Goal: Task Accomplishment & Management: Manage account settings

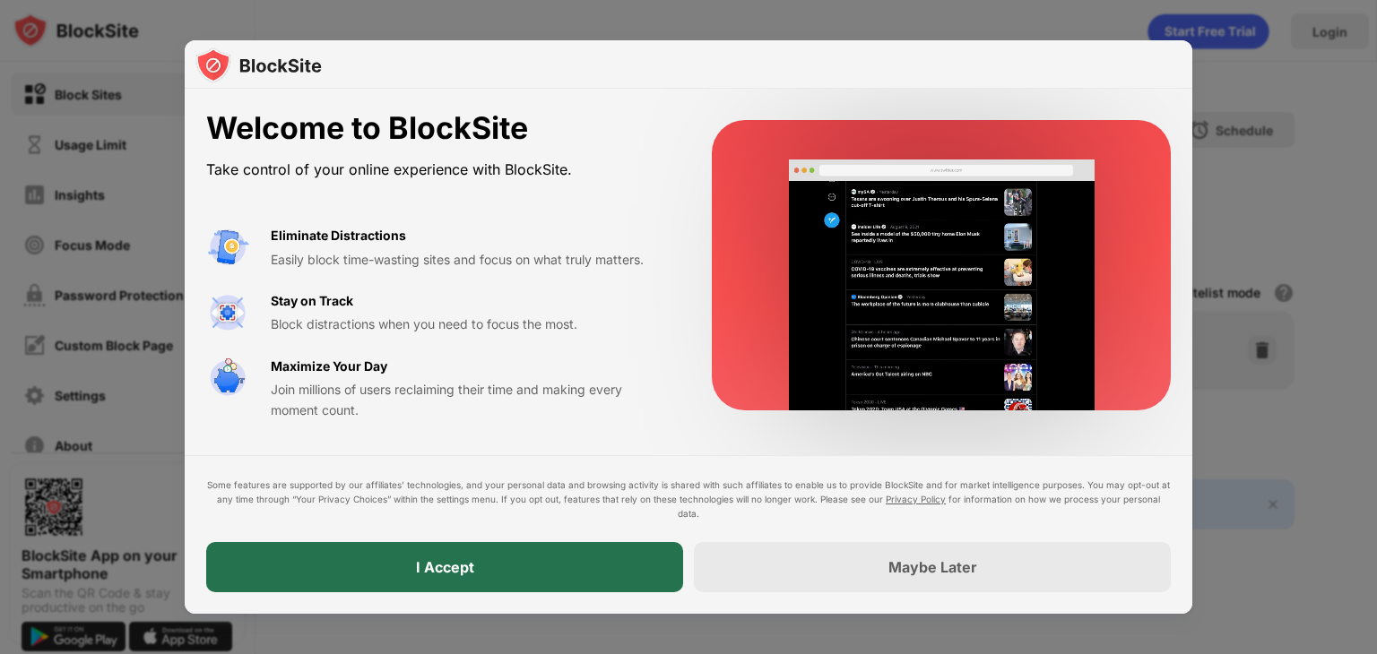
click at [435, 561] on div "I Accept" at bounding box center [445, 567] width 58 height 18
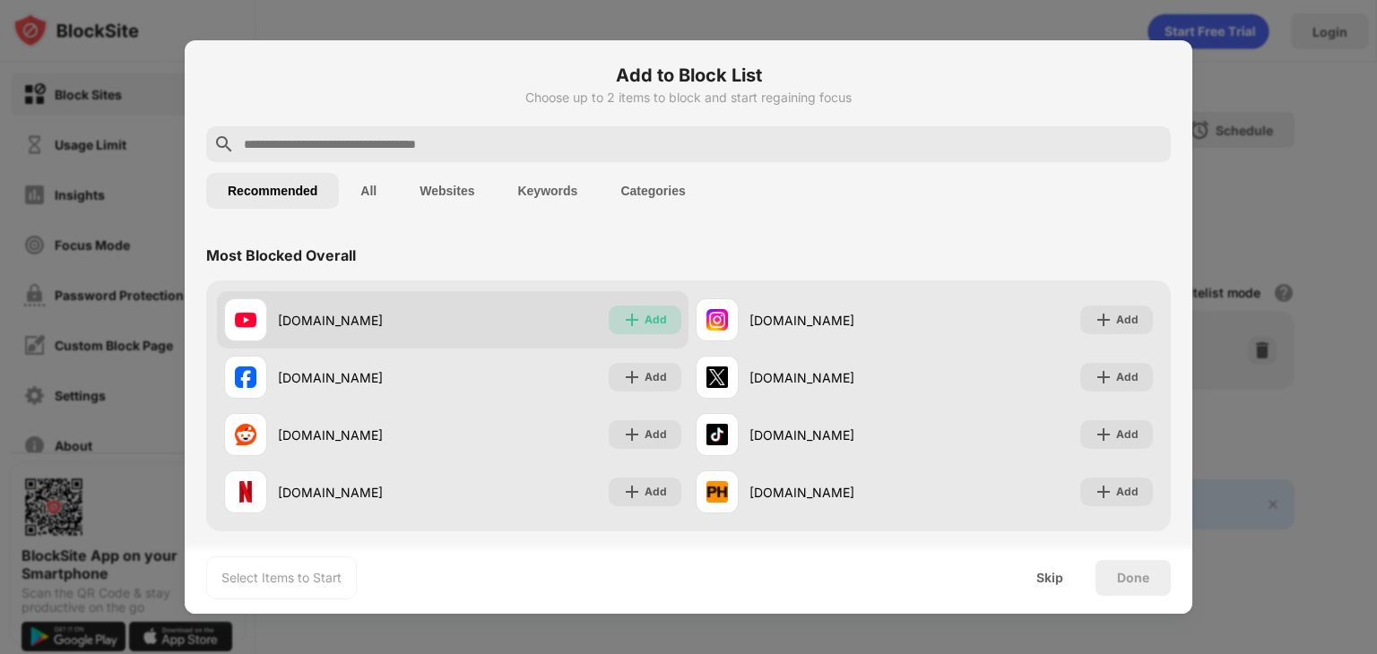
click at [609, 326] on div "Add" at bounding box center [645, 320] width 73 height 29
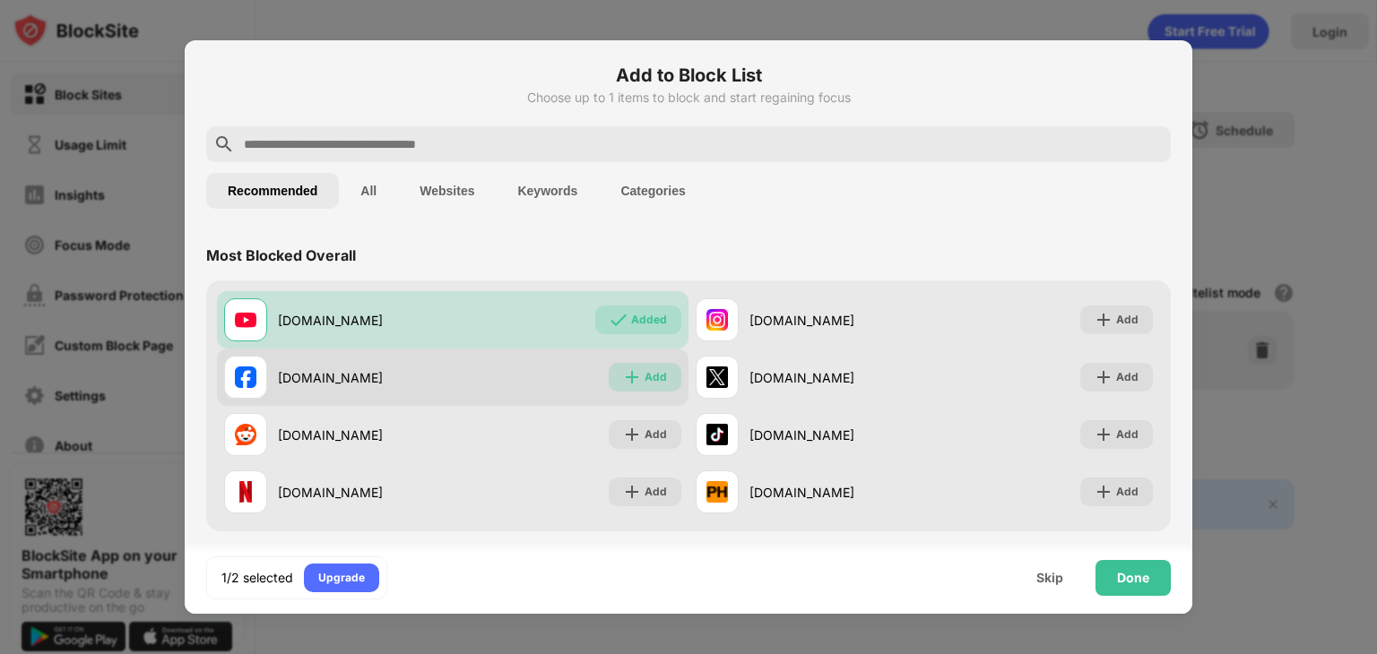
click at [651, 380] on div "Add" at bounding box center [656, 377] width 22 height 18
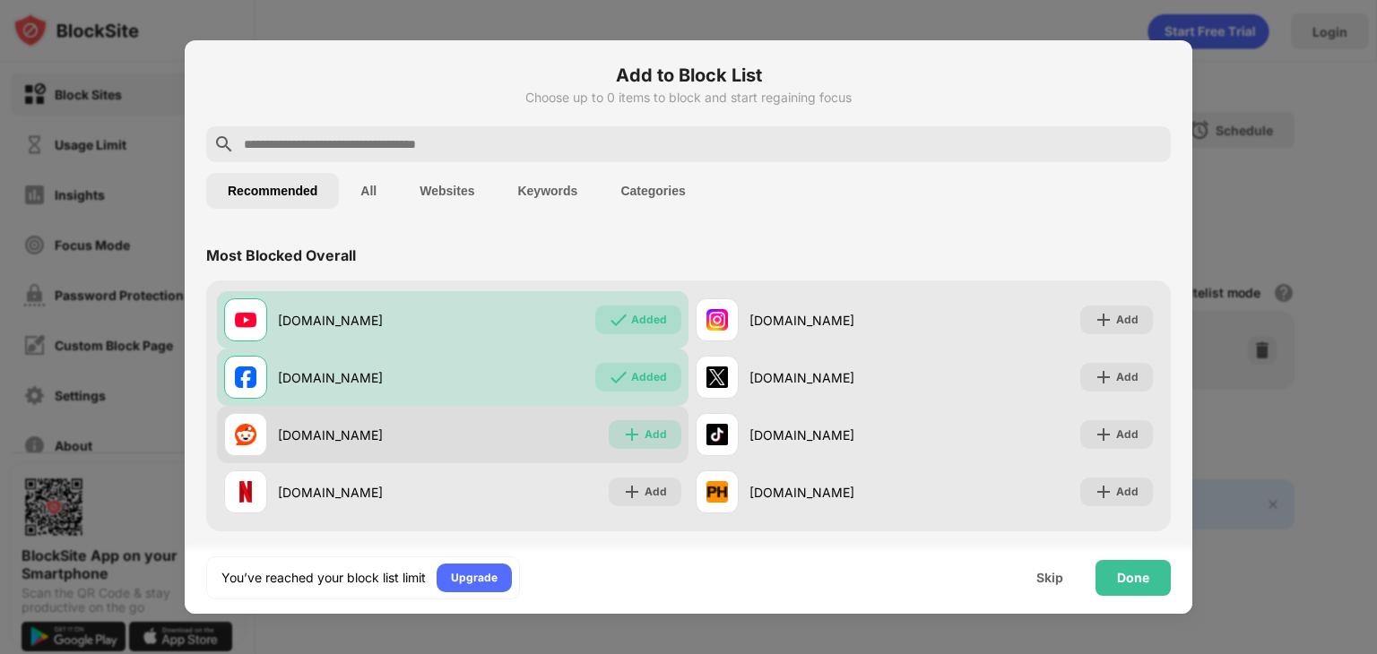
click at [645, 433] on div "Add" at bounding box center [656, 435] width 22 height 18
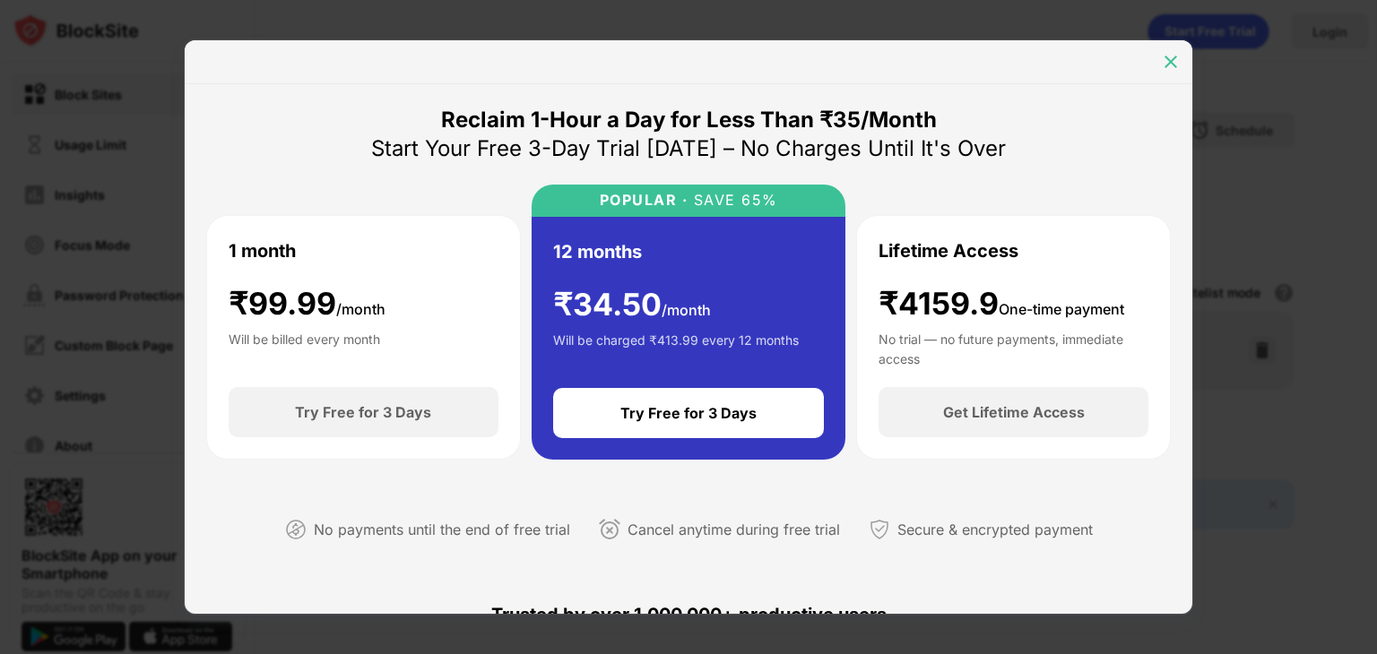
click at [1160, 66] on div at bounding box center [1170, 62] width 29 height 29
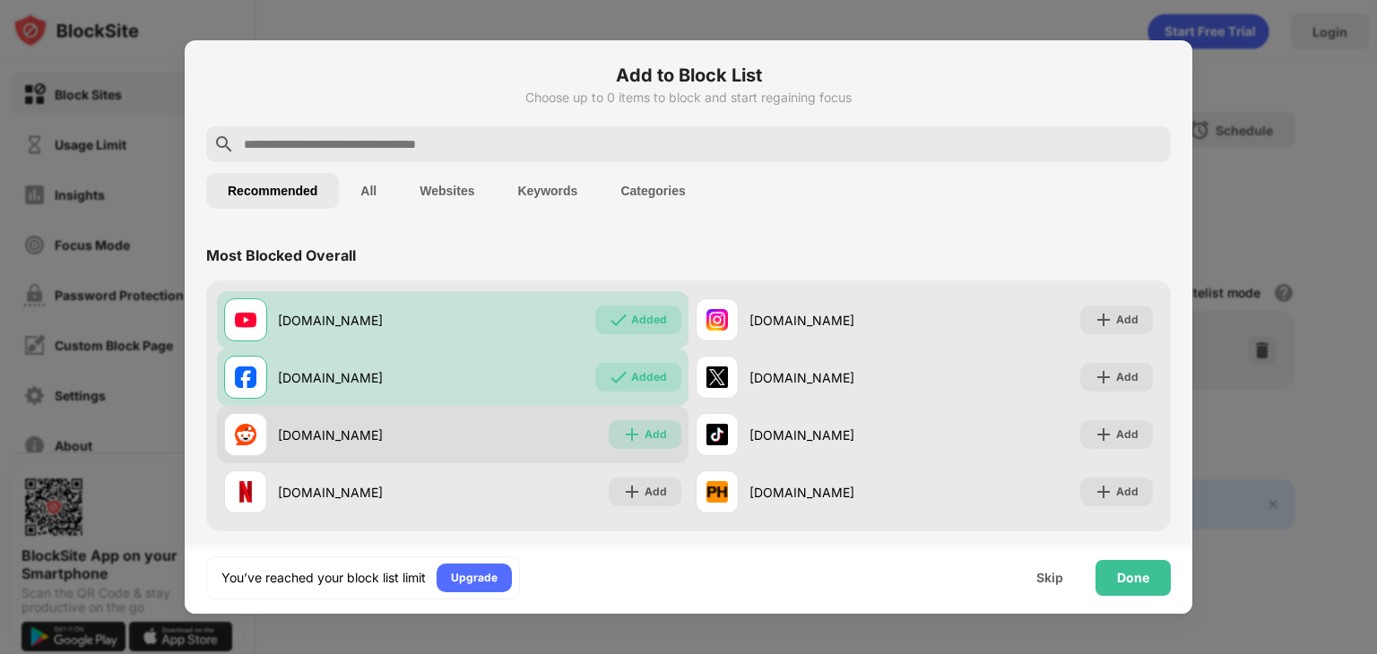
click at [617, 444] on div "Add" at bounding box center [645, 434] width 73 height 29
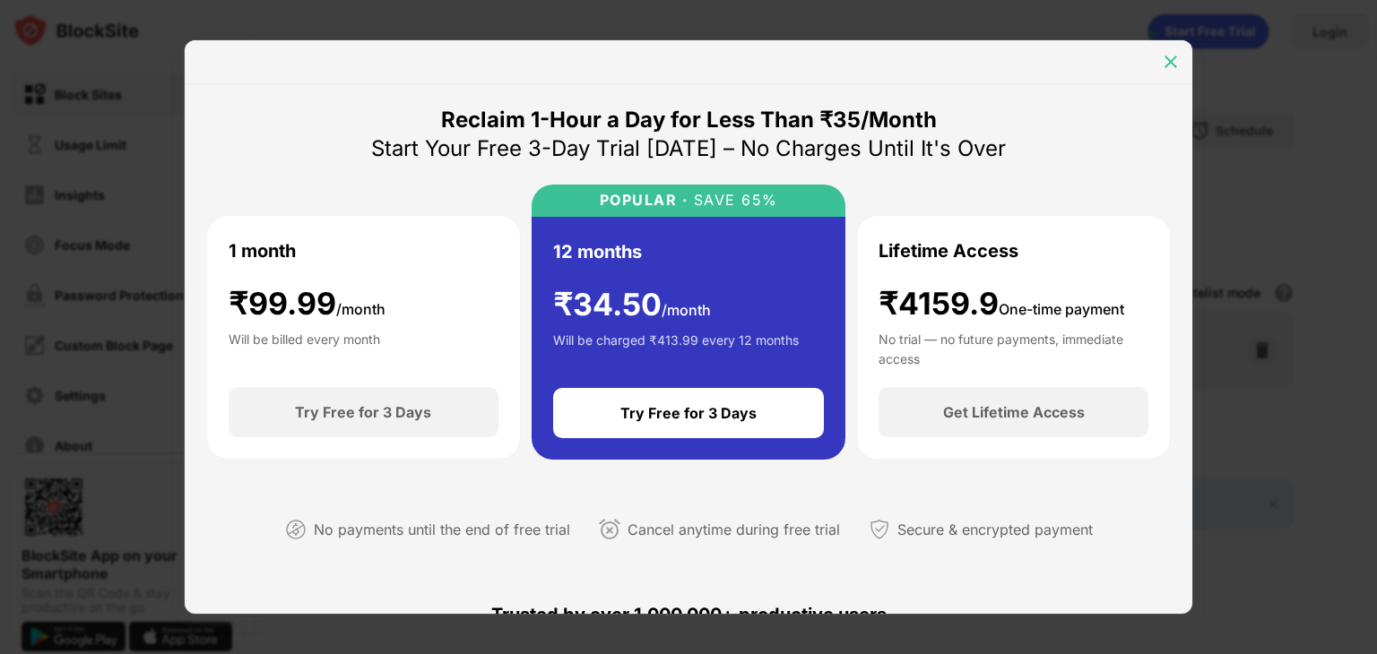
click at [1164, 62] on img at bounding box center [1171, 62] width 18 height 18
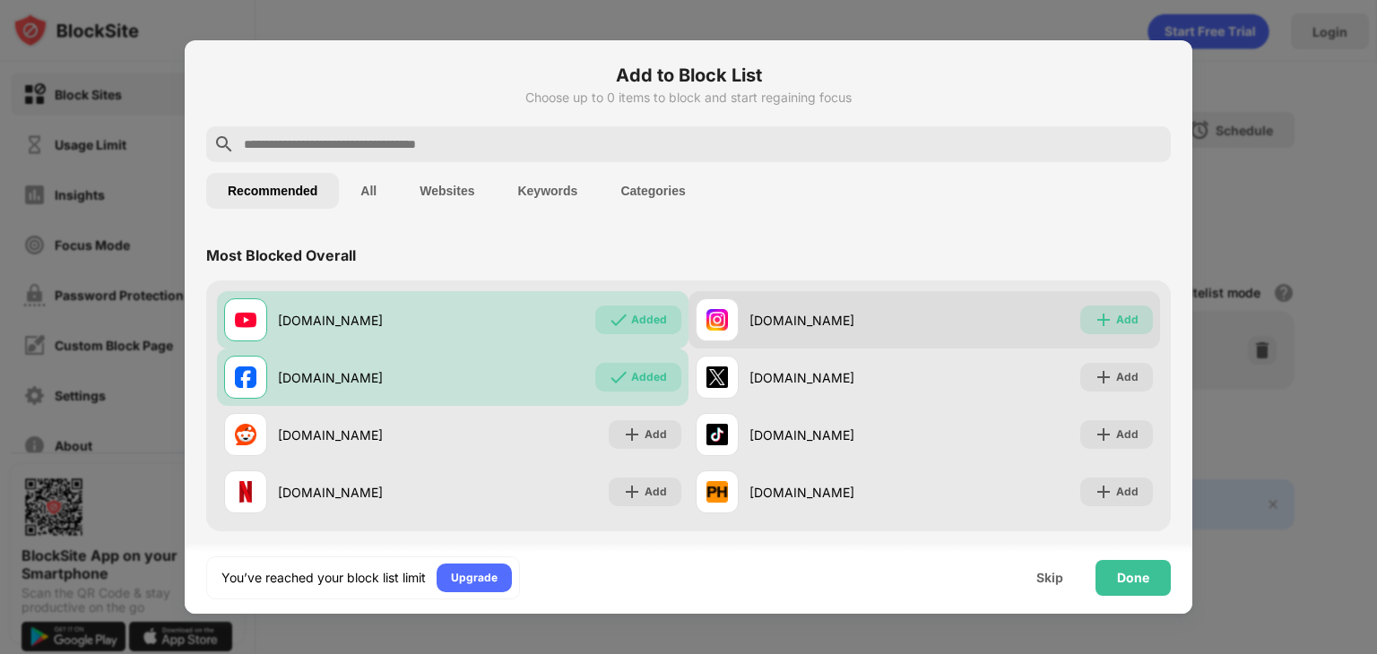
click at [1094, 318] on img at bounding box center [1103, 320] width 18 height 18
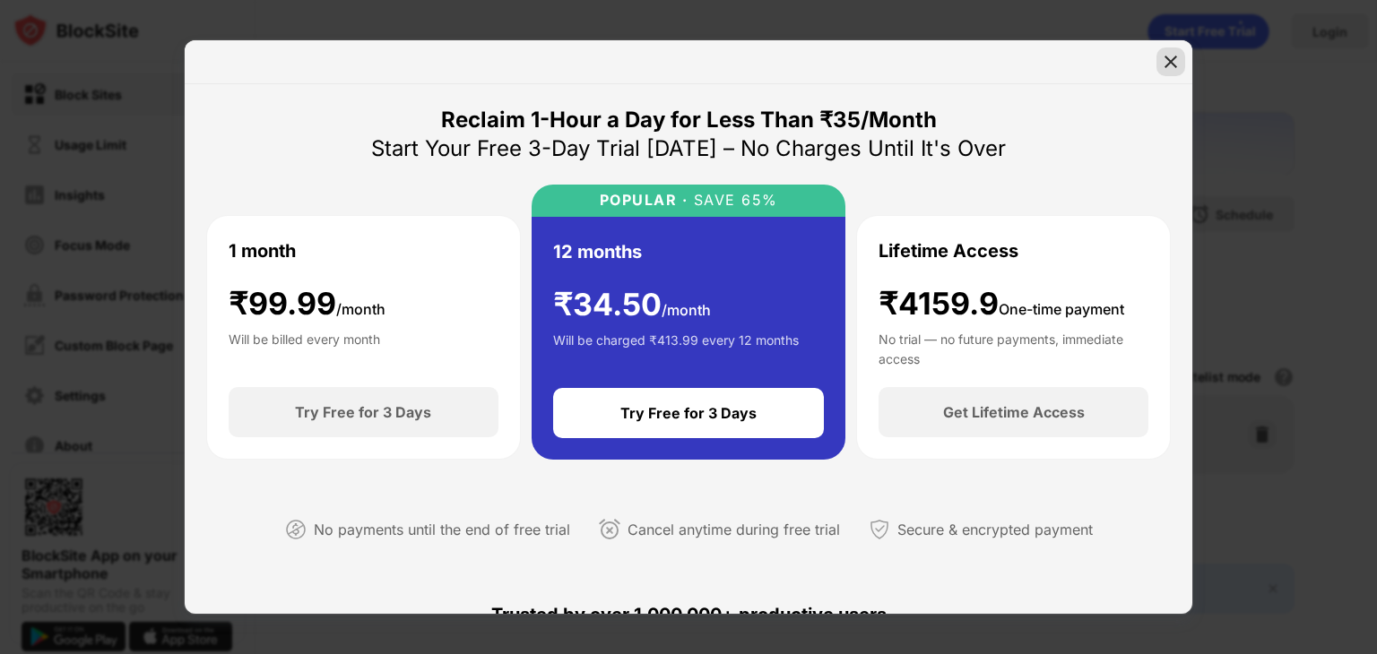
click at [1176, 72] on div at bounding box center [1170, 62] width 29 height 29
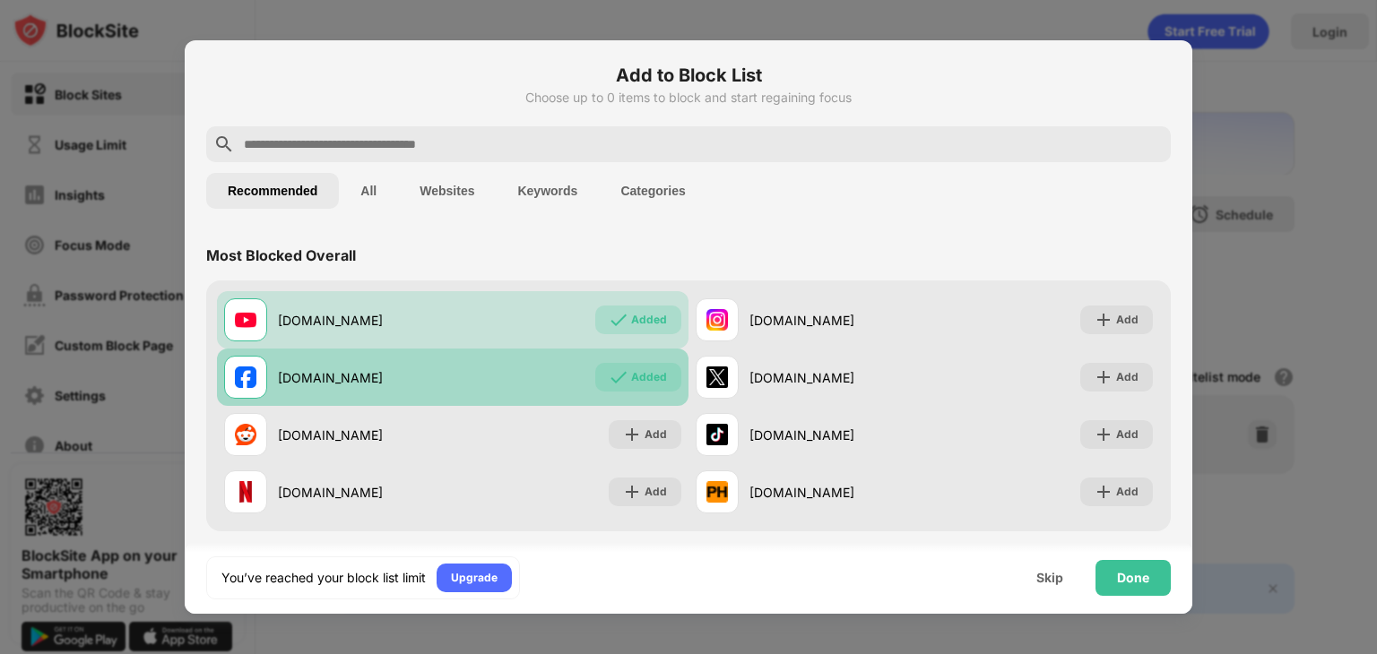
click at [638, 370] on div "Added" at bounding box center [649, 377] width 36 height 18
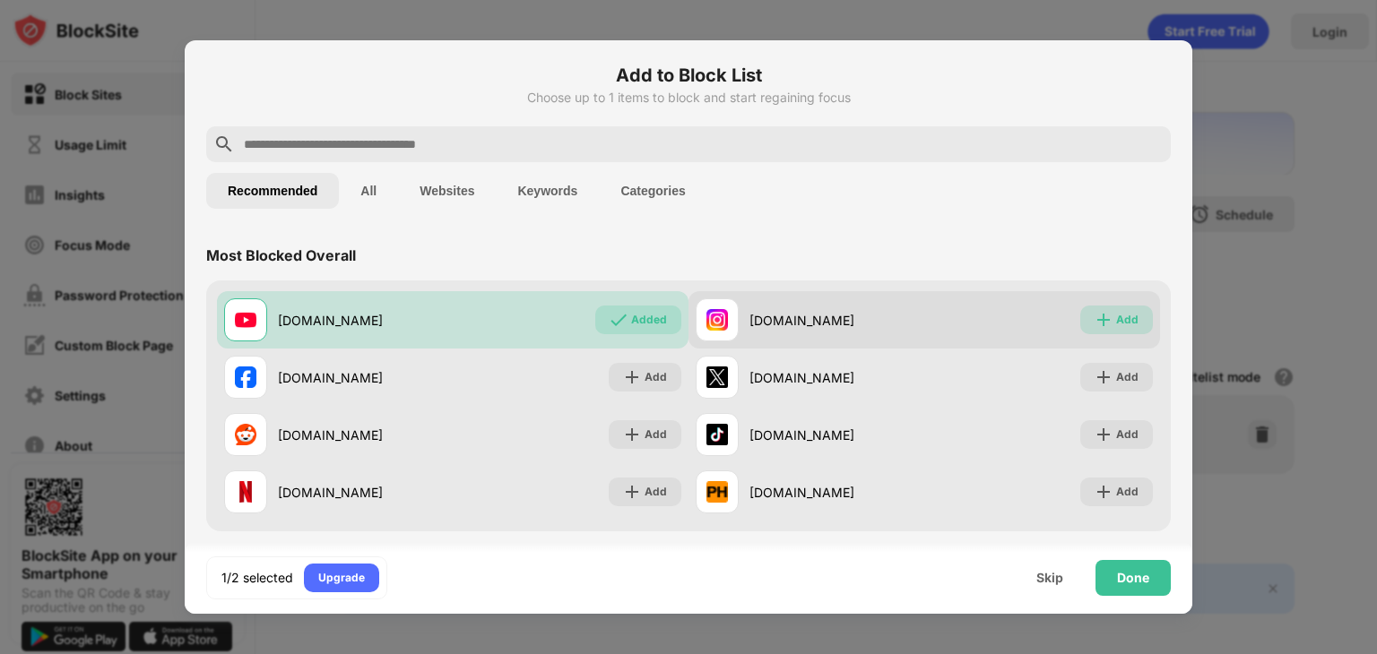
click at [1104, 307] on div "Add" at bounding box center [1116, 320] width 73 height 29
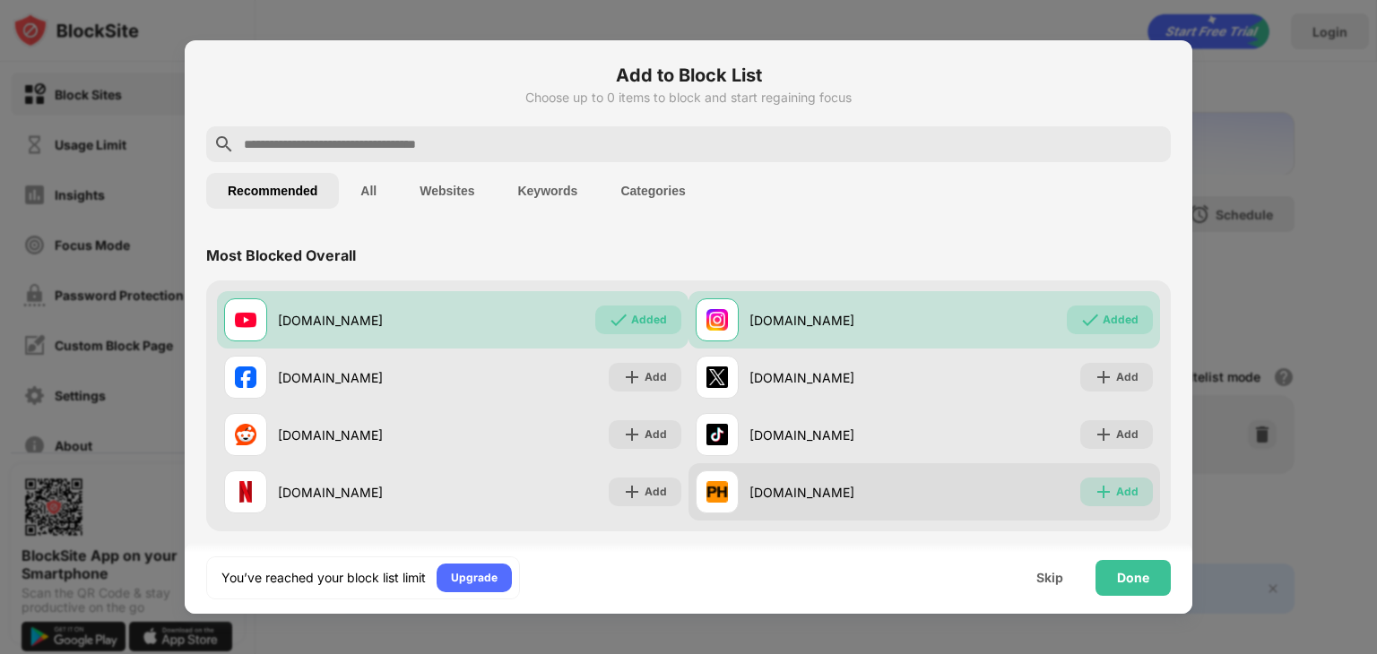
click at [1123, 489] on div "Add" at bounding box center [1127, 492] width 22 height 18
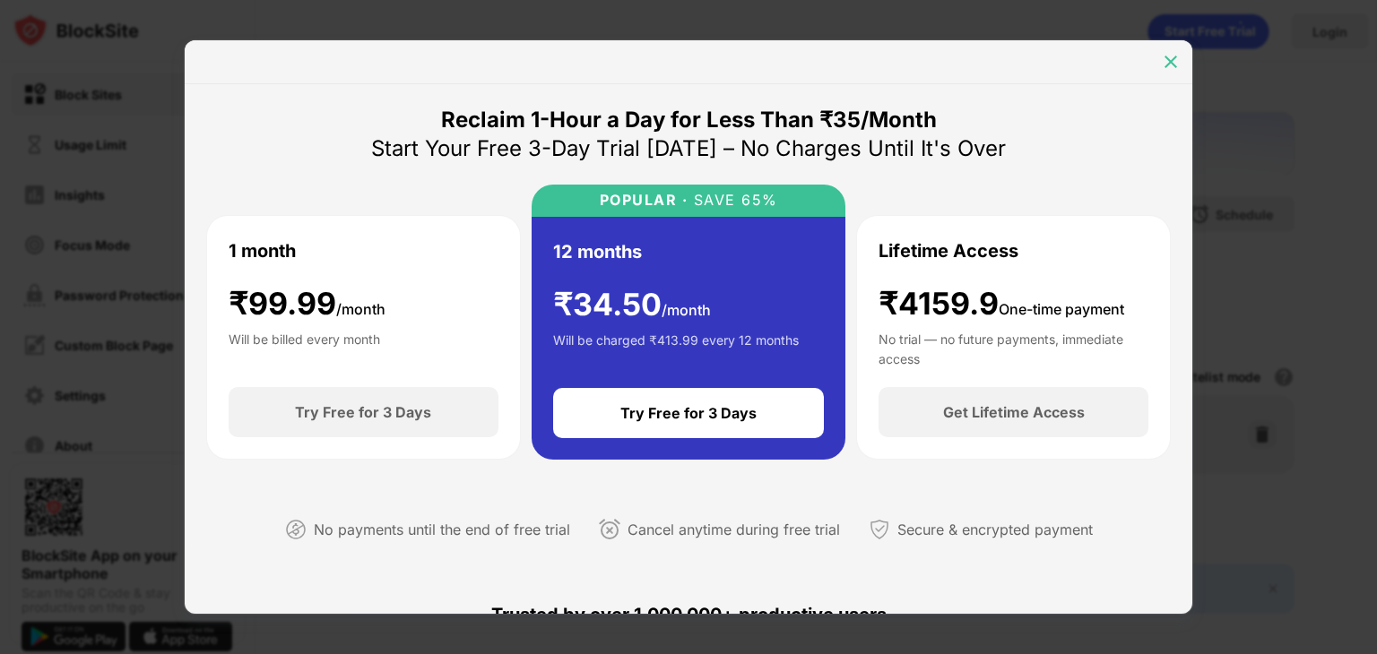
click at [1180, 65] on div at bounding box center [1170, 62] width 29 height 29
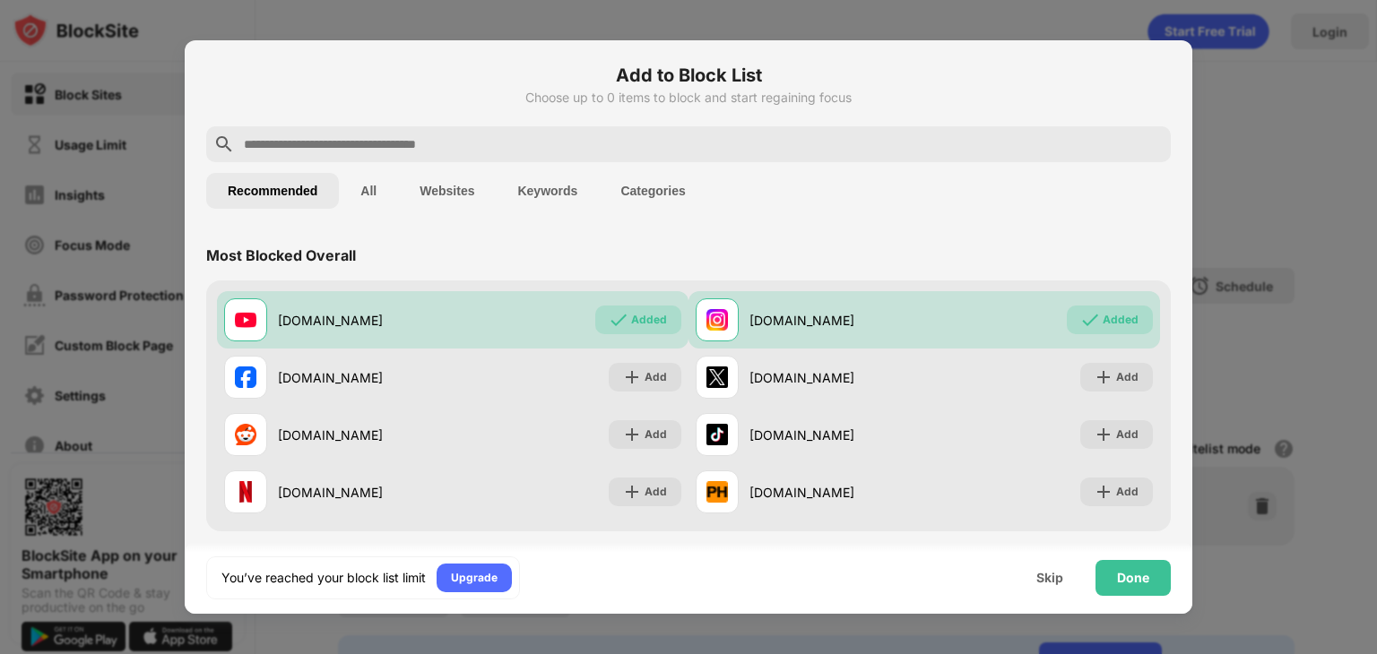
click at [362, 184] on button "All" at bounding box center [368, 191] width 59 height 36
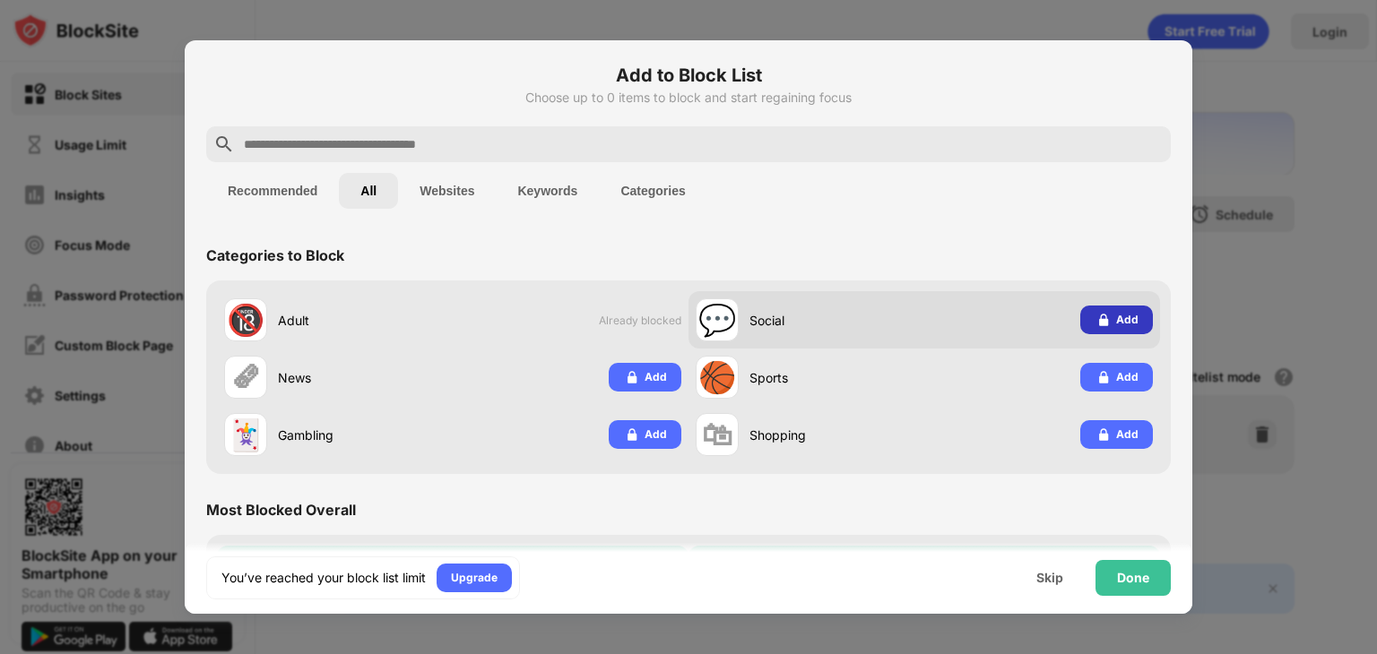
click at [1116, 322] on div "Add" at bounding box center [1127, 320] width 22 height 18
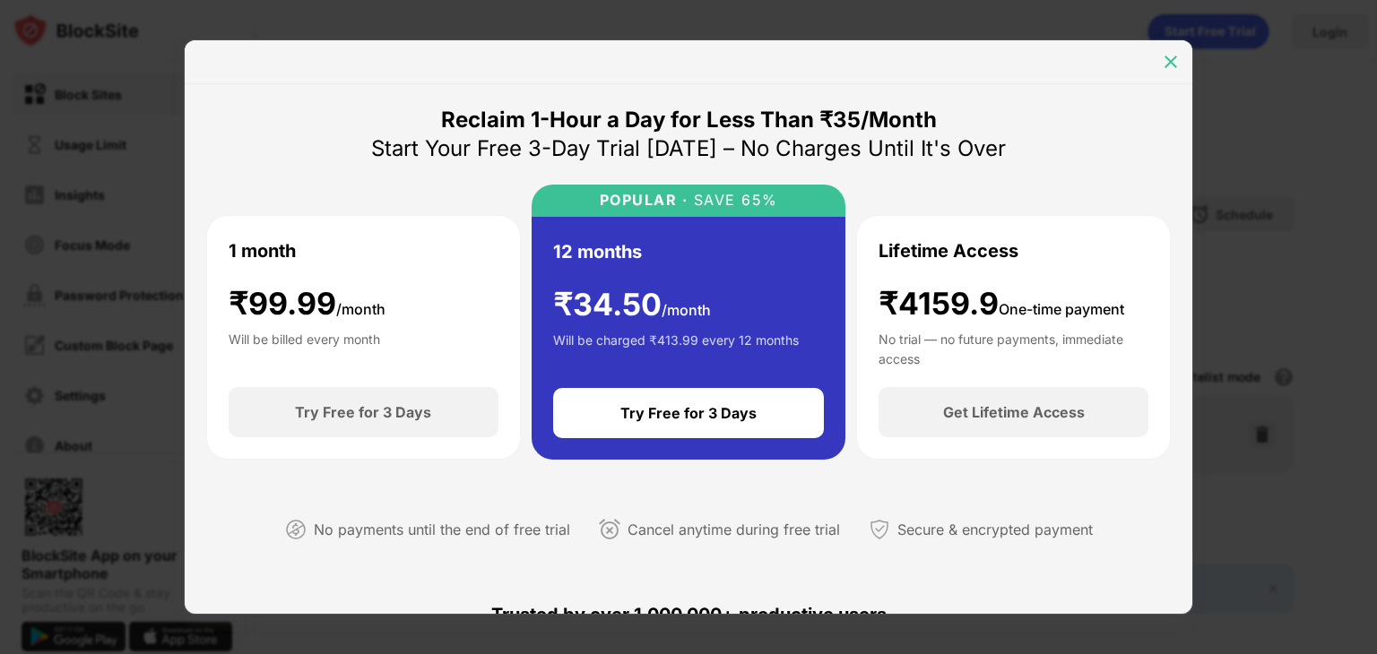
click at [1162, 67] on img at bounding box center [1171, 62] width 18 height 18
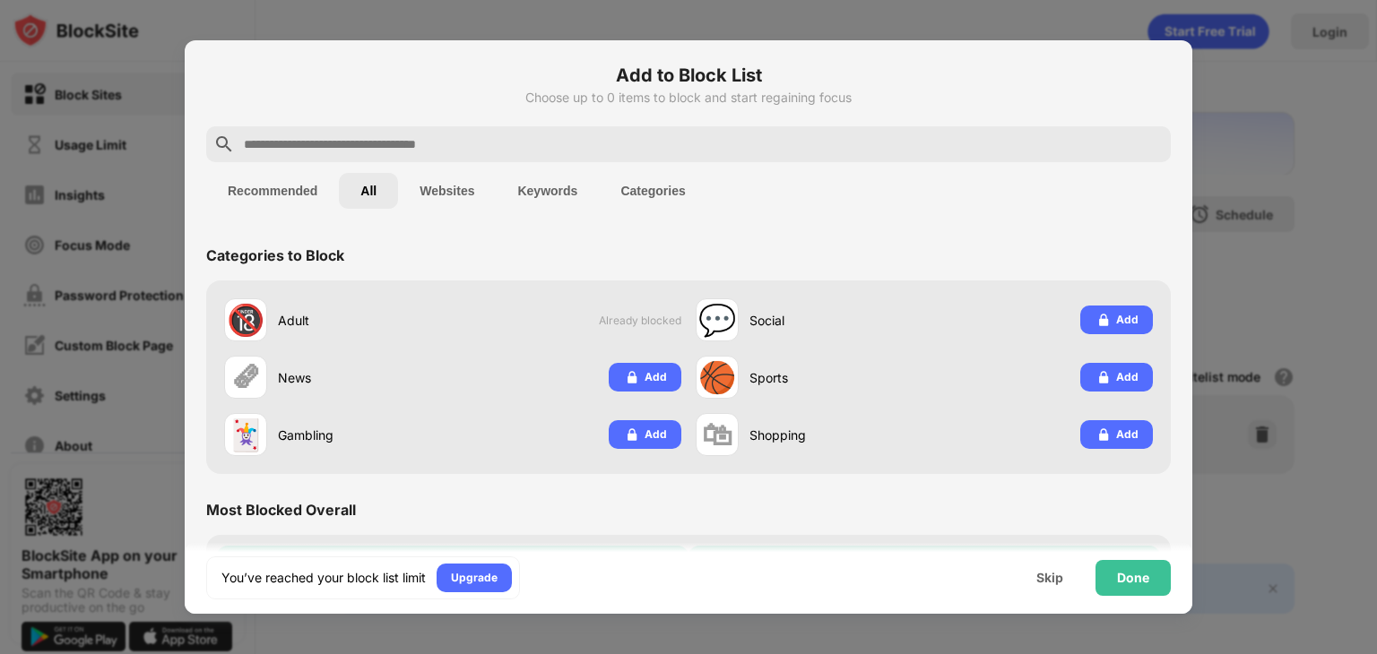
click at [441, 192] on button "Websites" at bounding box center [447, 191] width 98 height 36
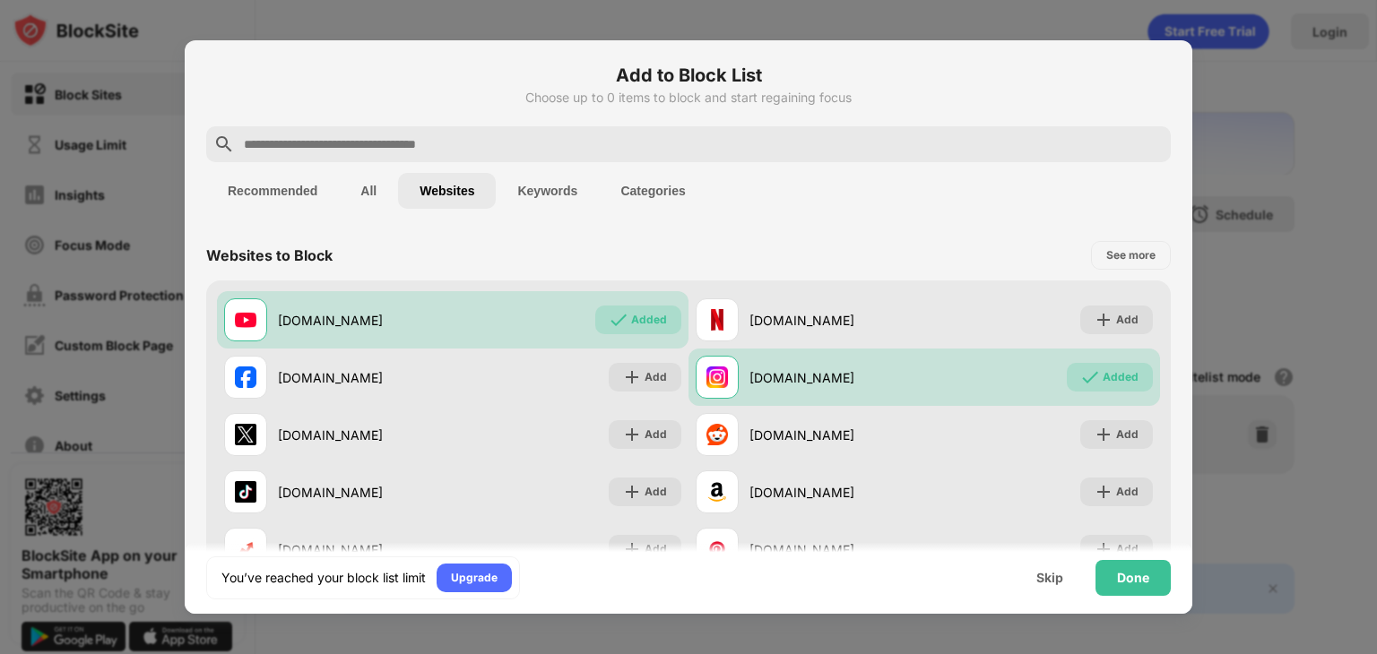
click at [574, 187] on button "Keywords" at bounding box center [547, 191] width 103 height 36
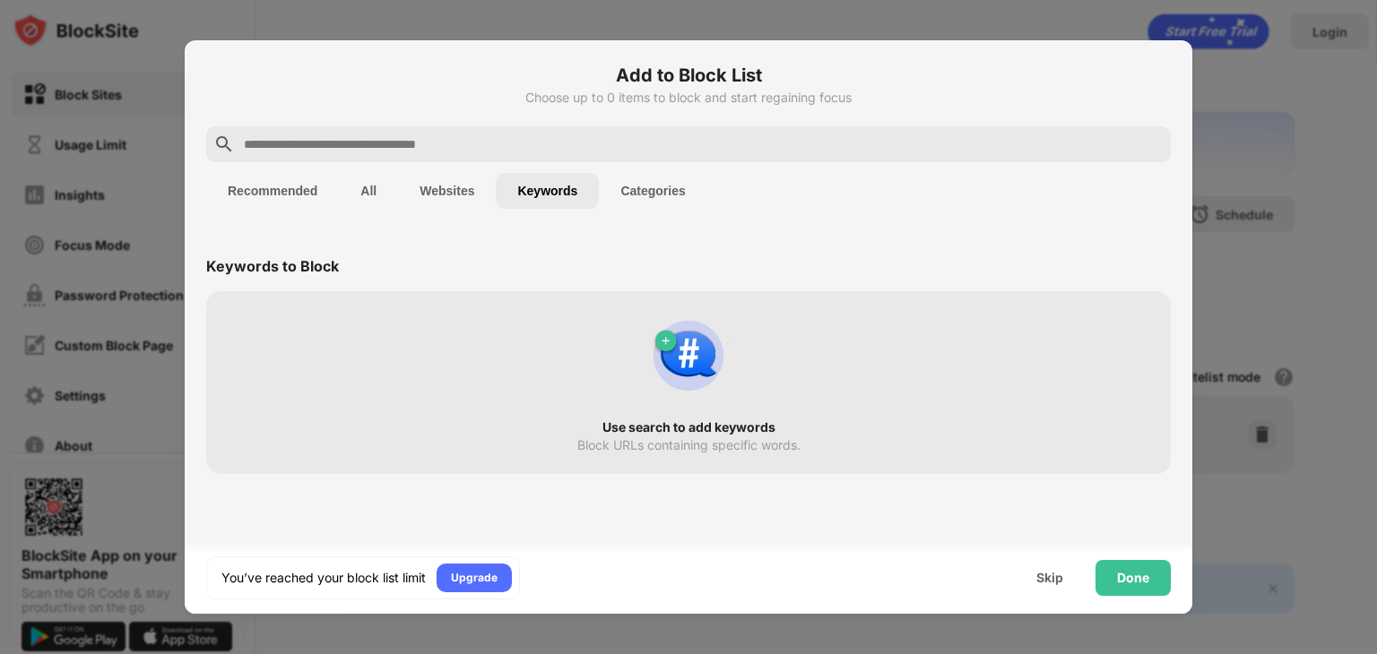
click at [651, 186] on button "Categories" at bounding box center [653, 191] width 108 height 36
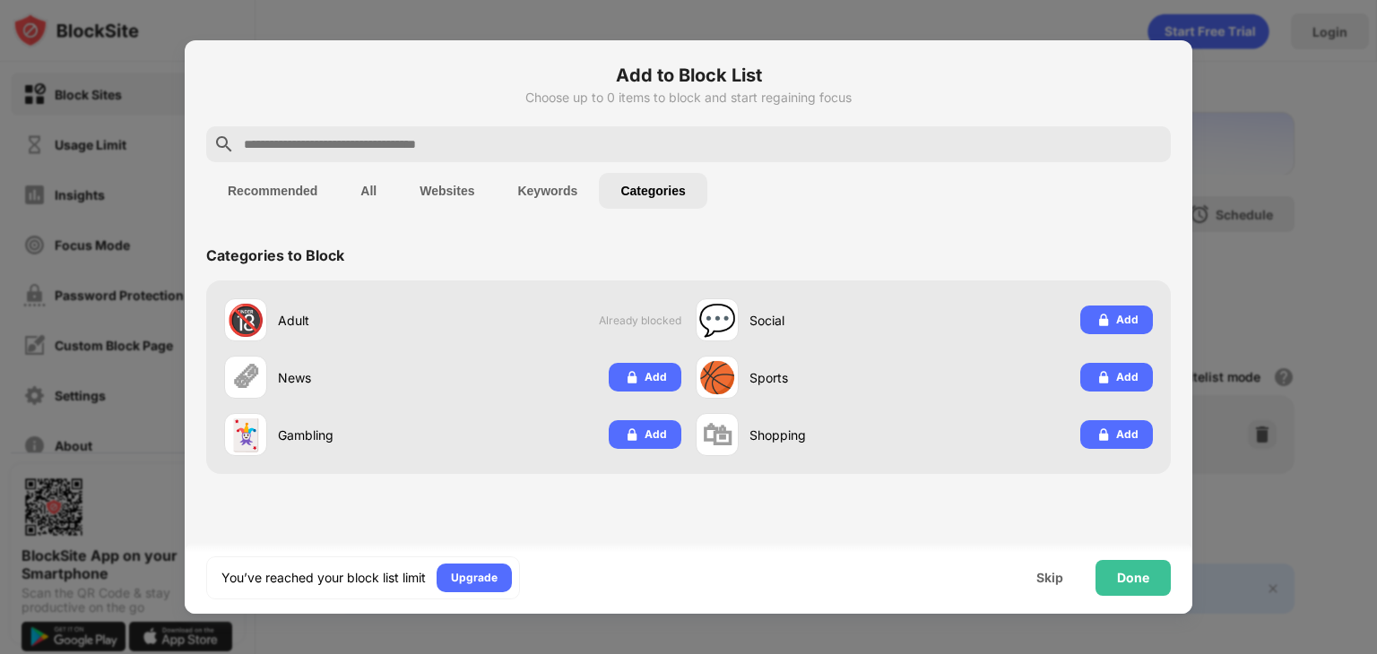
click at [541, 177] on button "Keywords" at bounding box center [547, 191] width 103 height 36
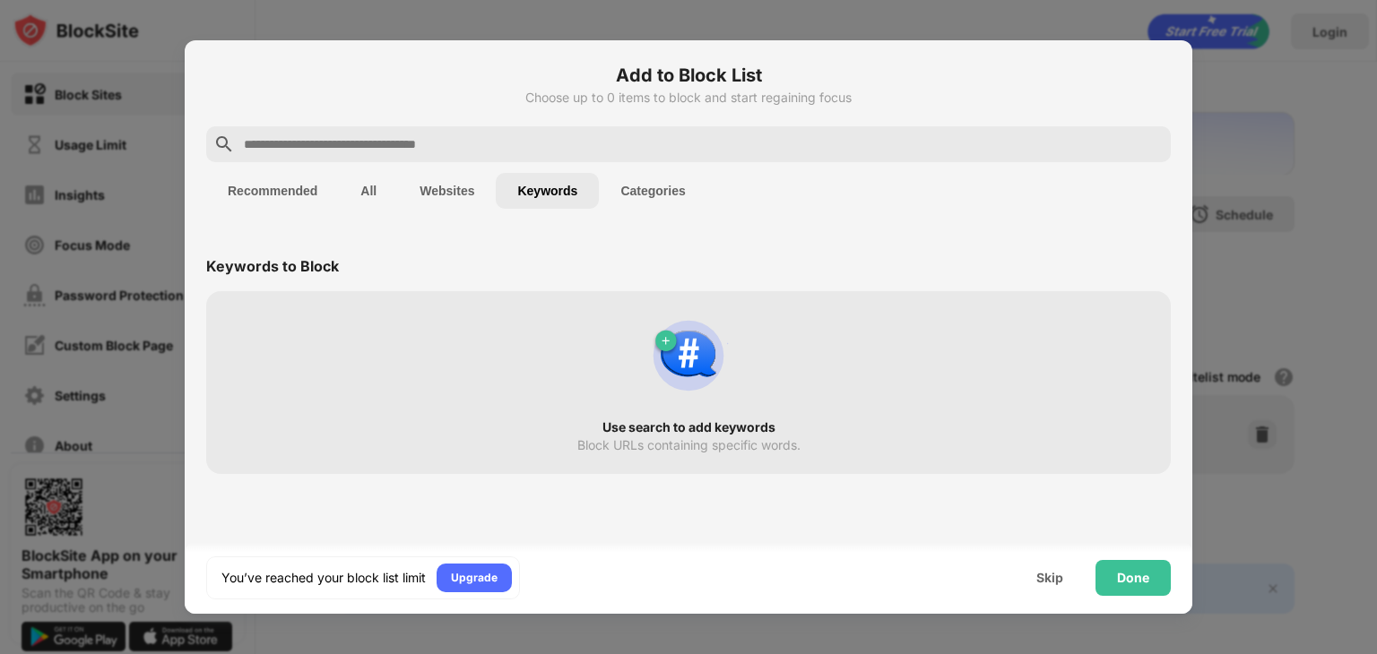
click at [356, 182] on button "All" at bounding box center [368, 191] width 59 height 36
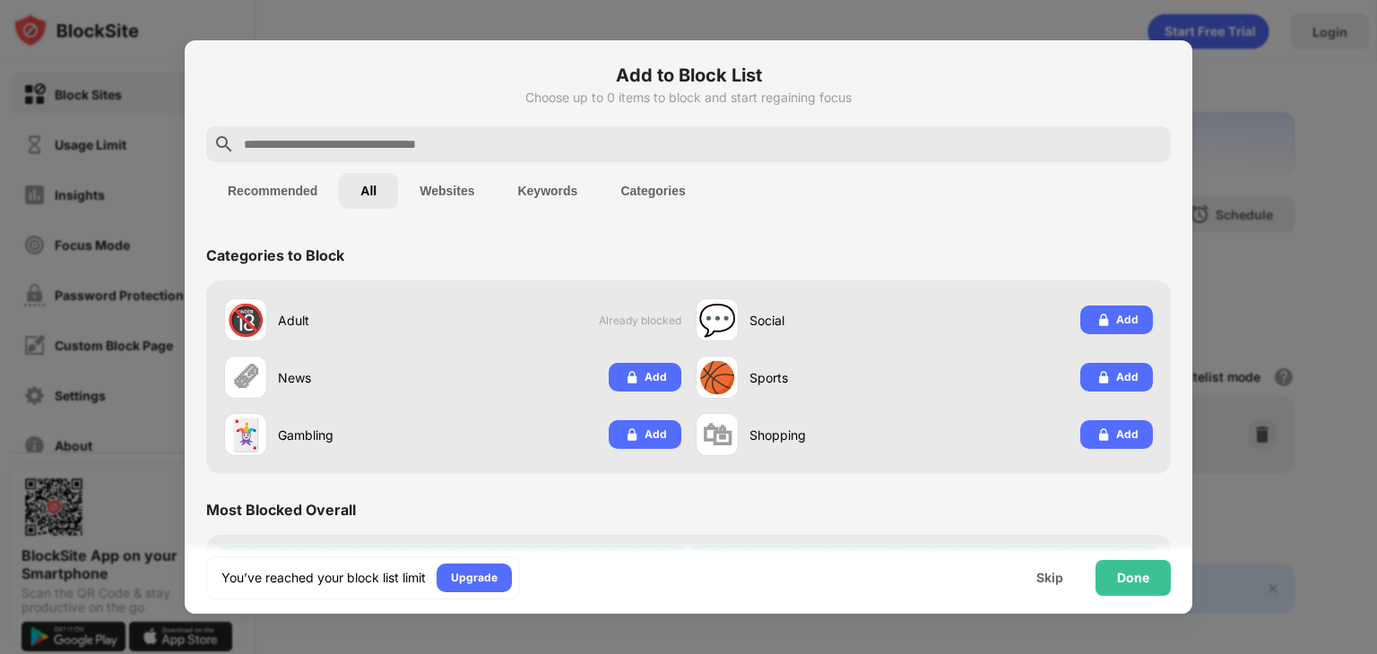
click at [261, 184] on button "Recommended" at bounding box center [272, 191] width 133 height 36
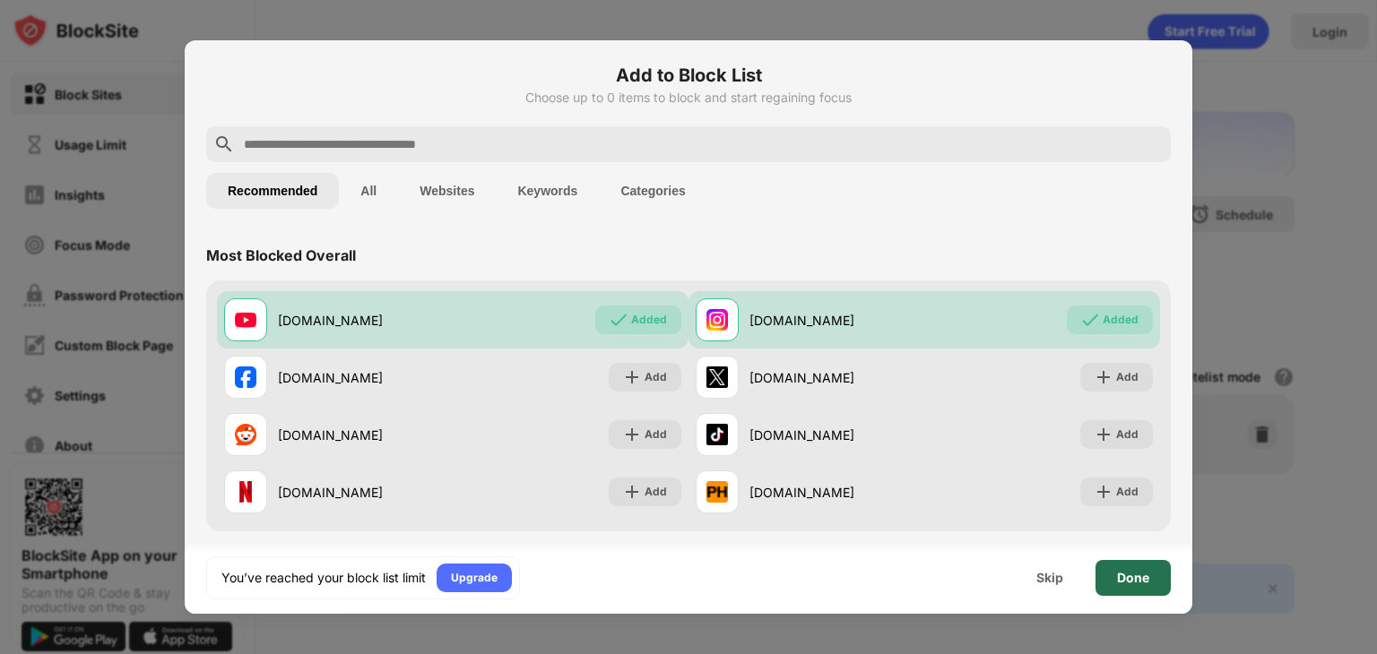
click at [1130, 582] on div "Done" at bounding box center [1133, 578] width 32 height 14
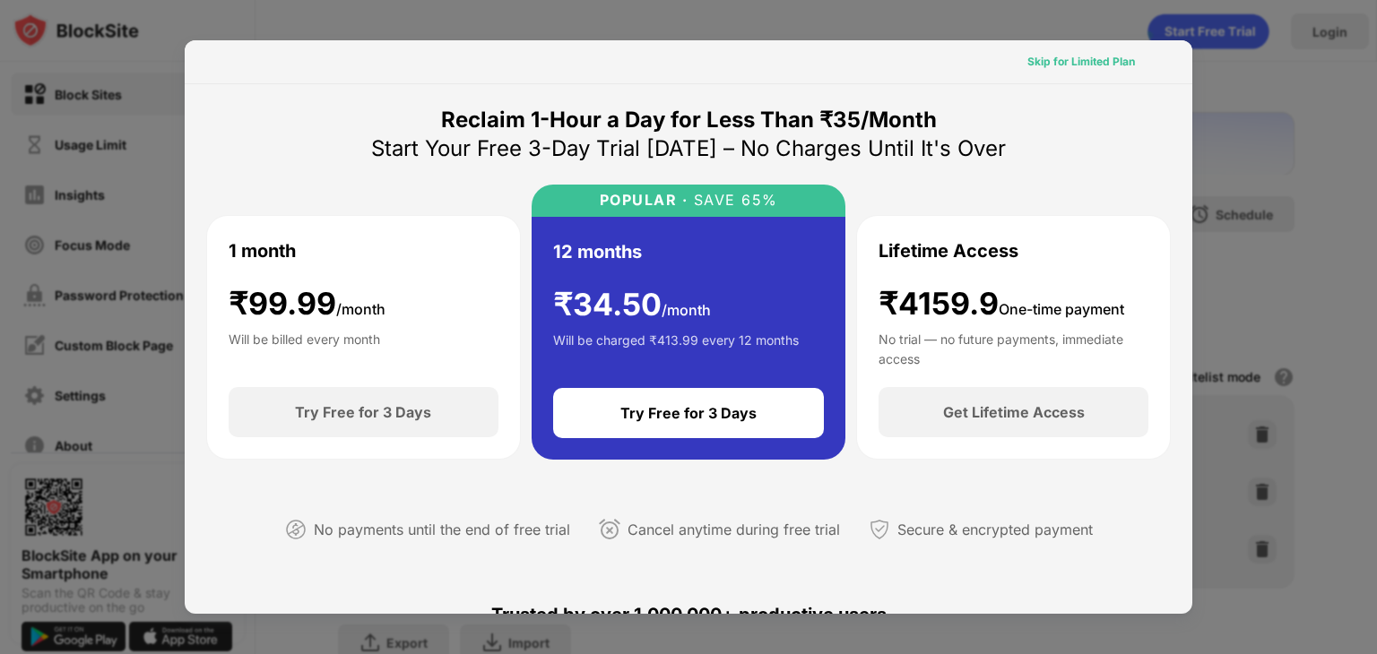
click at [1063, 62] on div "Skip for Limited Plan" at bounding box center [1081, 62] width 108 height 18
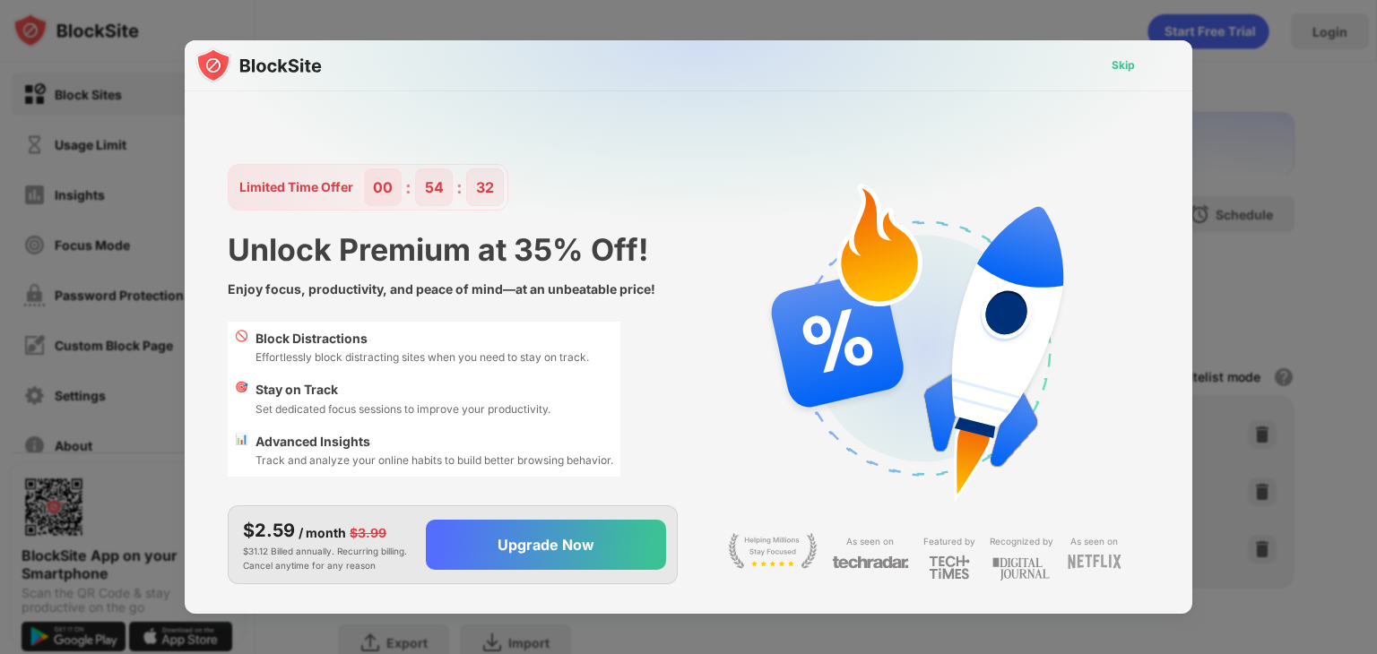
click at [1115, 59] on div "Skip" at bounding box center [1123, 65] width 23 height 18
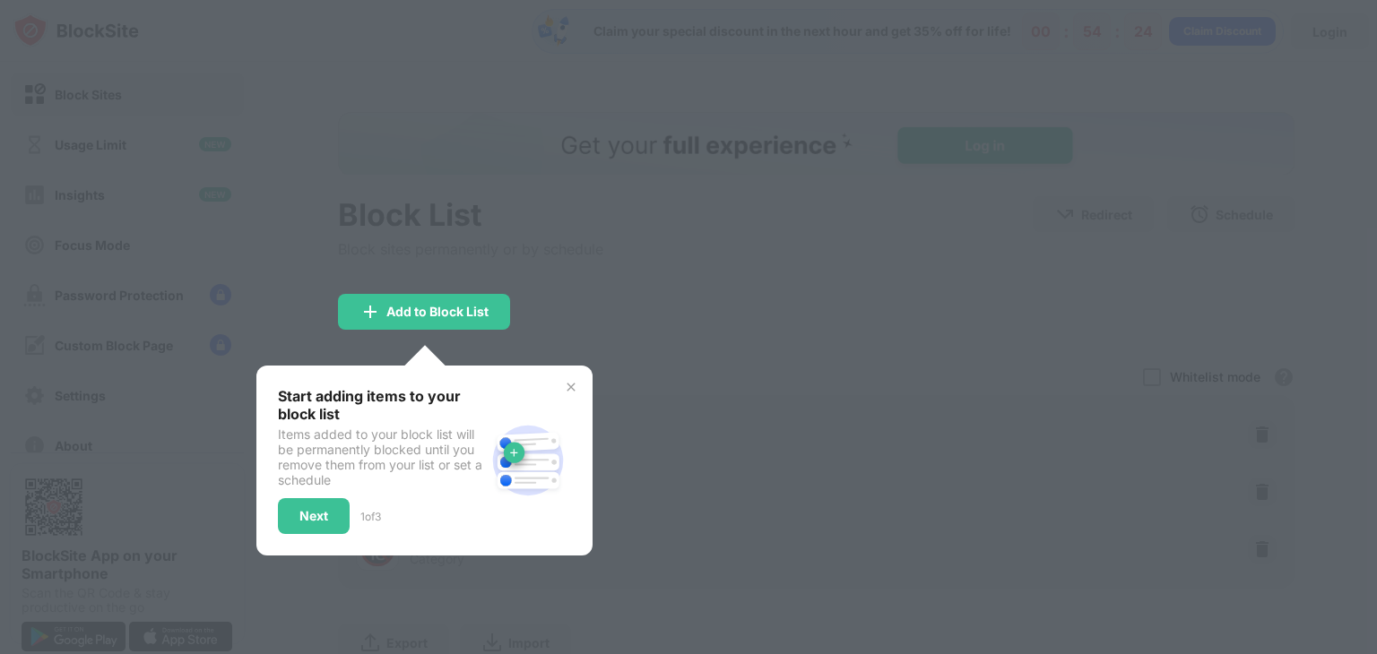
click at [569, 388] on img at bounding box center [571, 387] width 14 height 14
